Goal: Information Seeking & Learning: Learn about a topic

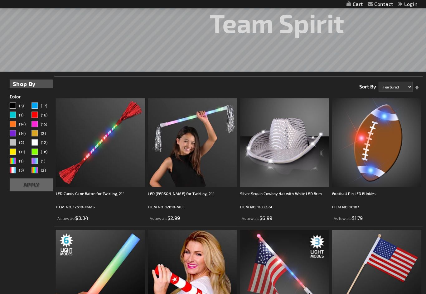
scroll to position [90, 0]
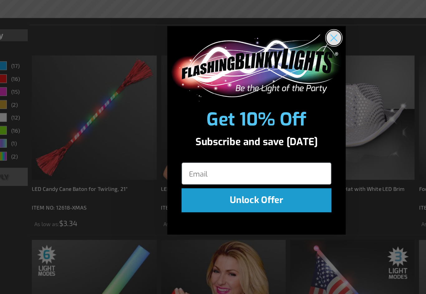
click at [262, 77] on circle "Close dialog" at bounding box center [267, 82] width 10 height 10
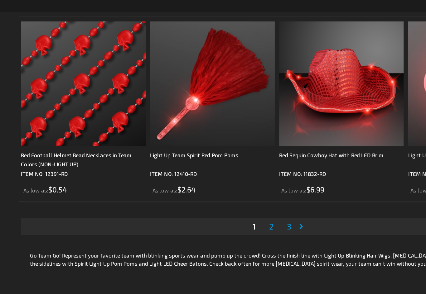
scroll to position [1976, 0]
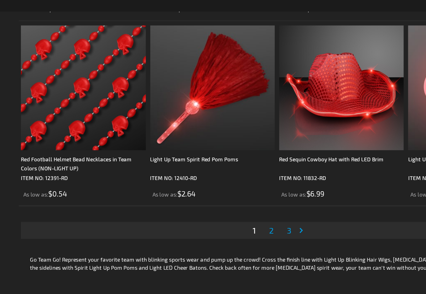
click at [228, 159] on link "Page 2" at bounding box center [231, 160] width 6 height 9
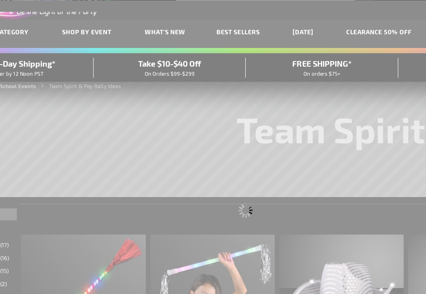
scroll to position [0, 0]
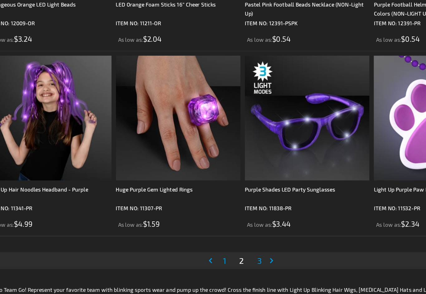
scroll to position [1882, 0]
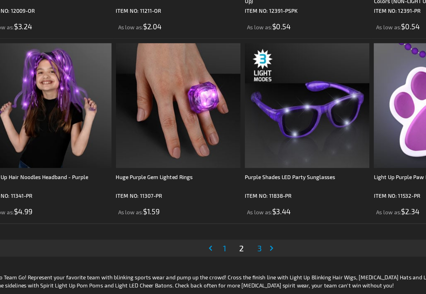
click at [245, 252] on span "3" at bounding box center [246, 255] width 3 height 7
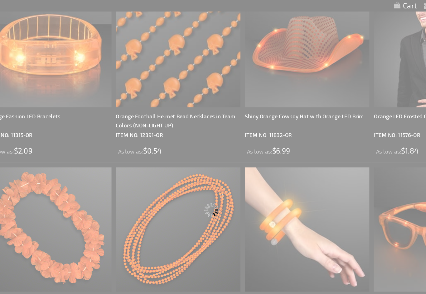
scroll to position [0, 0]
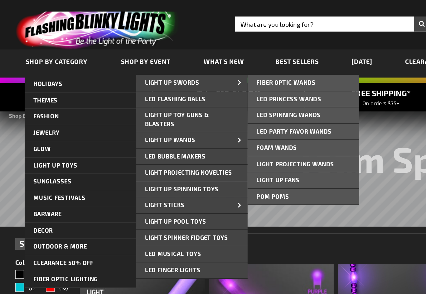
click at [194, 113] on span "Light Projecting Wands" at bounding box center [206, 114] width 54 height 5
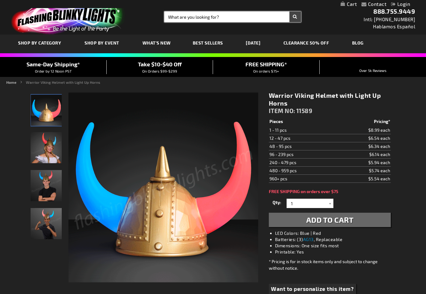
click at [175, 17] on input "Search" at bounding box center [232, 17] width 136 height 11
type input "Viking helmet"
click at [295, 17] on button "Search" at bounding box center [295, 17] width 12 height 11
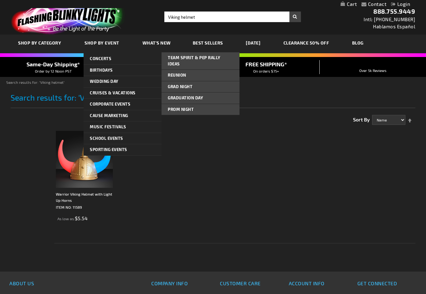
click at [200, 57] on span "Team Spirit & Pep Rally Ideas" at bounding box center [194, 60] width 53 height 11
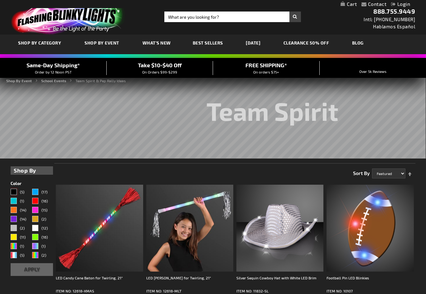
click at [15, 190] on div "Black" at bounding box center [14, 192] width 6 height 6
click at [15, 235] on div "Yellow" at bounding box center [14, 237] width 6 height 6
click at [37, 217] on div "Gold" at bounding box center [35, 219] width 6 height 6
click at [29, 268] on button "Apply" at bounding box center [32, 269] width 42 height 13
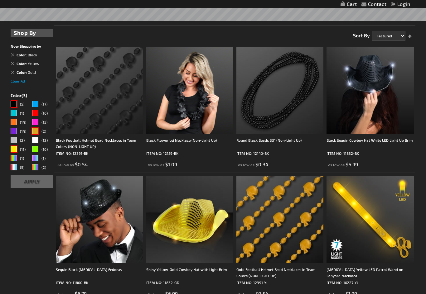
scroll to position [137, 0]
click at [37, 141] on div "White" at bounding box center [35, 140] width 6 height 6
click at [27, 183] on button "Apply" at bounding box center [32, 182] width 42 height 13
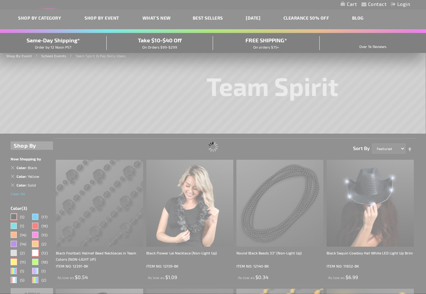
scroll to position [0, 0]
